Goal: Check status: Check status

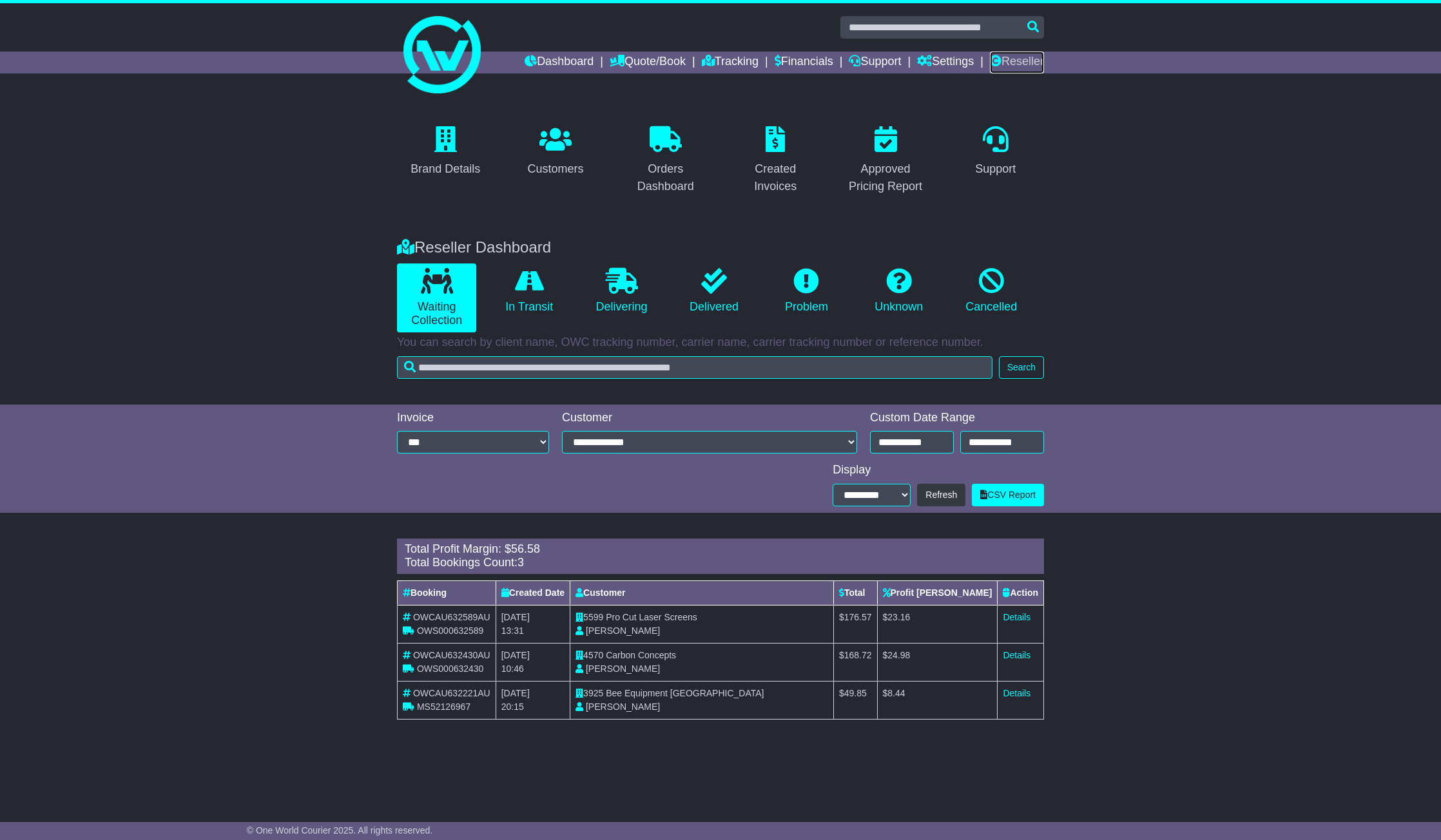
click at [1041, 58] on link "Reseller" at bounding box center [1017, 62] width 54 height 22
click at [1013, 613] on link "Details" at bounding box center [1016, 617] width 27 height 11
click at [1019, 652] on link "Details" at bounding box center [1016, 655] width 27 height 11
